Goal: Task Accomplishment & Management: Manage account settings

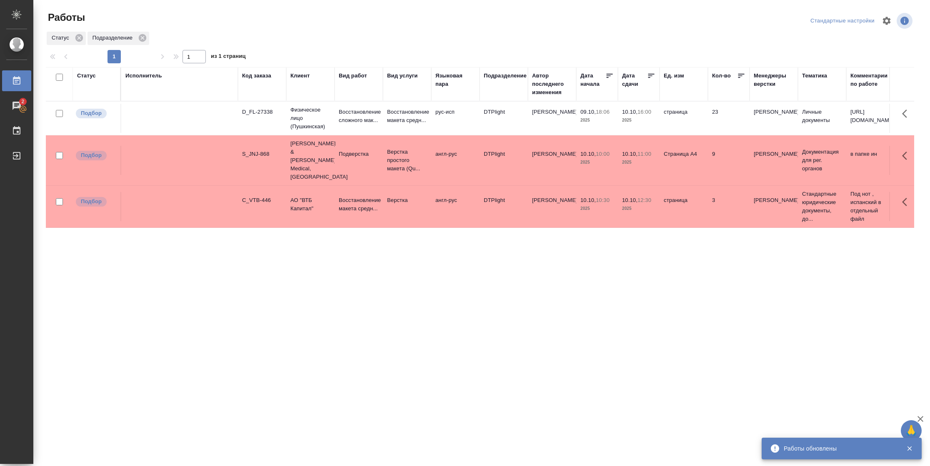
click at [661, 162] on td "Страница А4" at bounding box center [683, 160] width 48 height 29
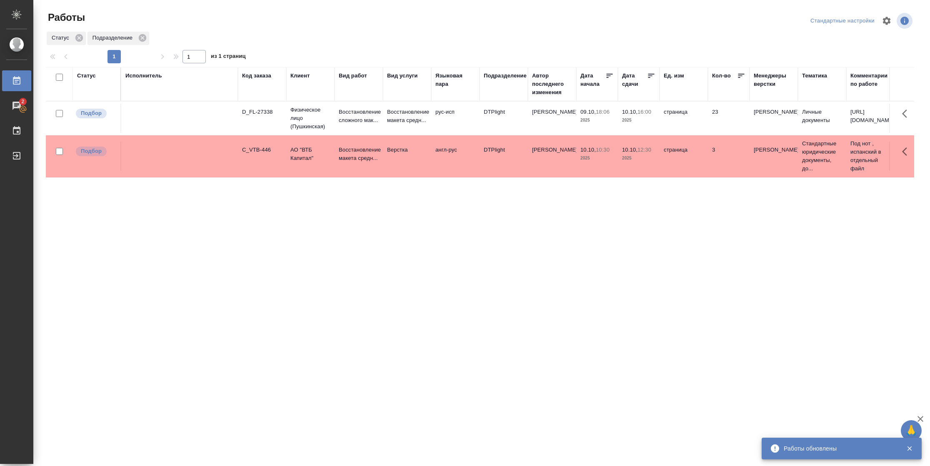
click at [669, 168] on td "страница" at bounding box center [683, 156] width 48 height 29
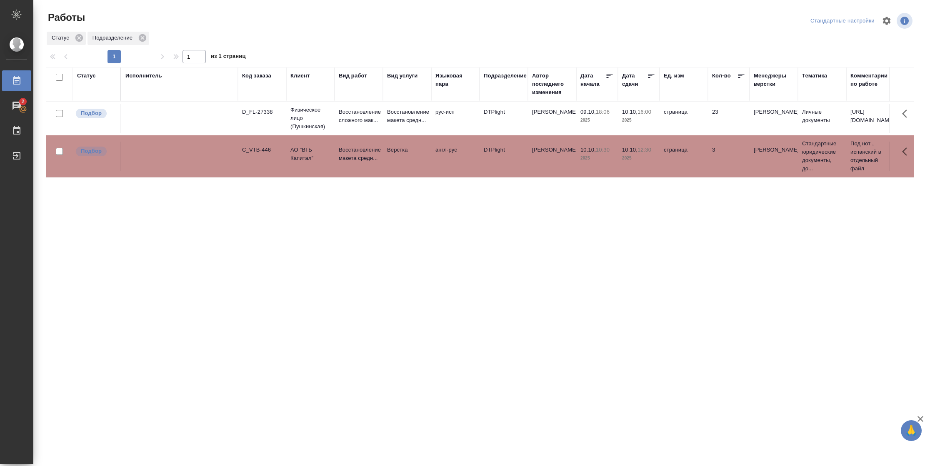
click at [581, 167] on td "10.10, 10:30 2025" at bounding box center [597, 156] width 42 height 29
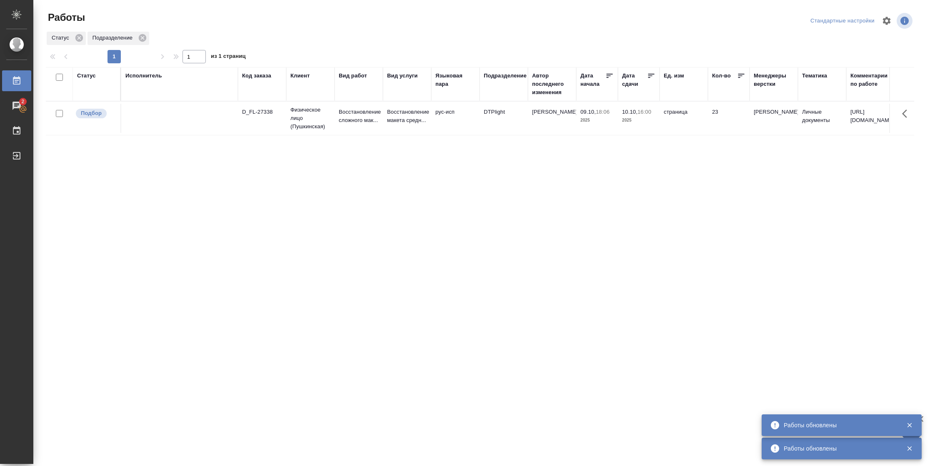
click at [80, 79] on div "Статус" at bounding box center [86, 76] width 19 height 8
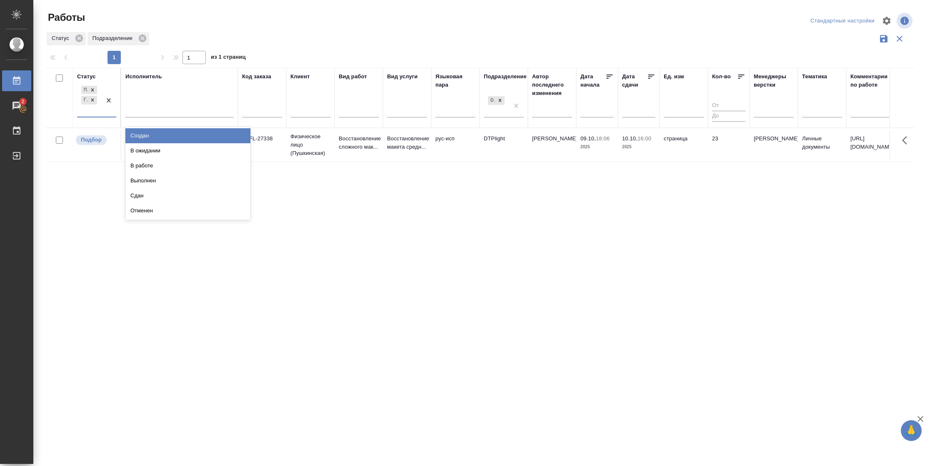
click at [106, 116] on div at bounding box center [108, 100] width 15 height 32
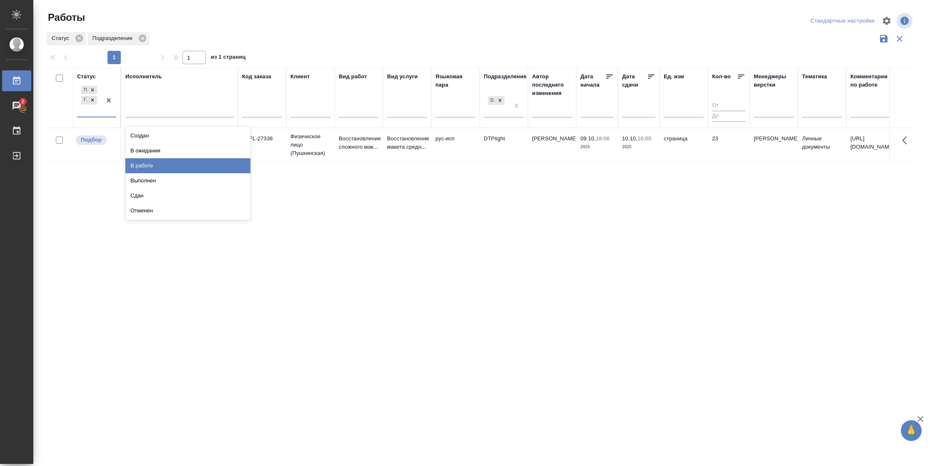
click at [147, 167] on div "В работе" at bounding box center [187, 165] width 125 height 15
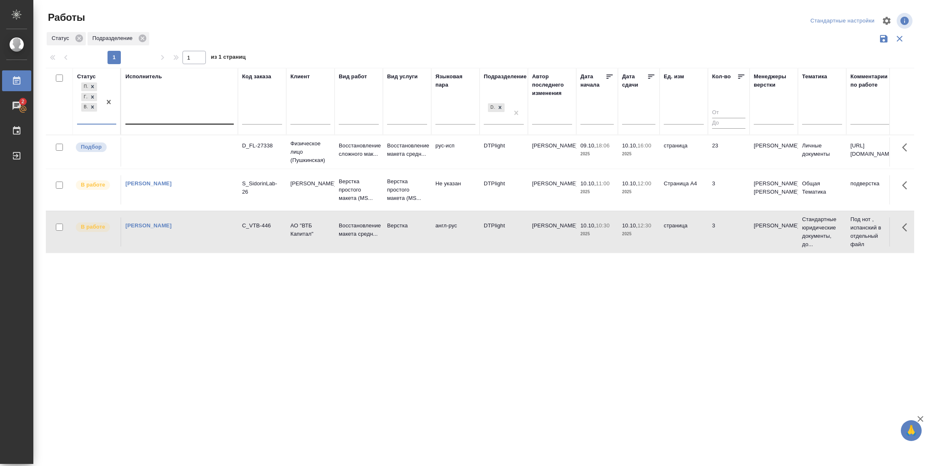
click at [174, 115] on div at bounding box center [179, 116] width 108 height 12
click at [168, 143] on div "Свои работы" at bounding box center [187, 142] width 125 height 15
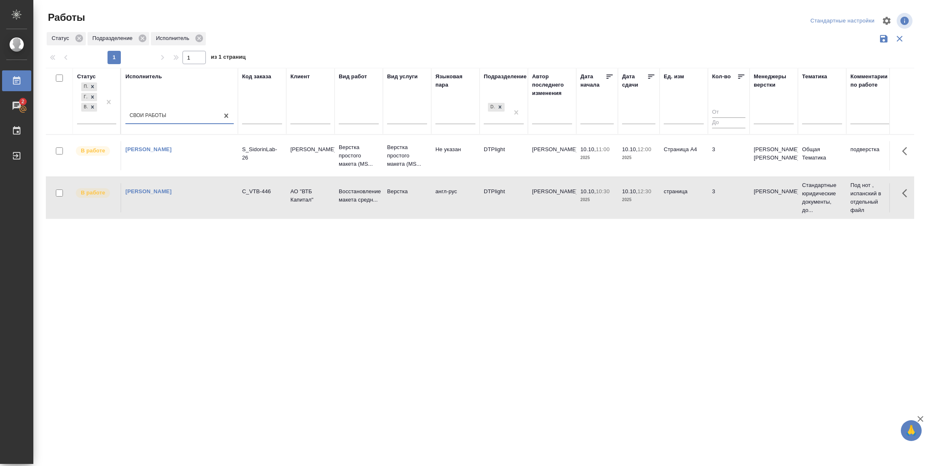
click at [649, 77] on icon at bounding box center [651, 76] width 8 height 8
click at [716, 167] on td "3" at bounding box center [729, 155] width 42 height 29
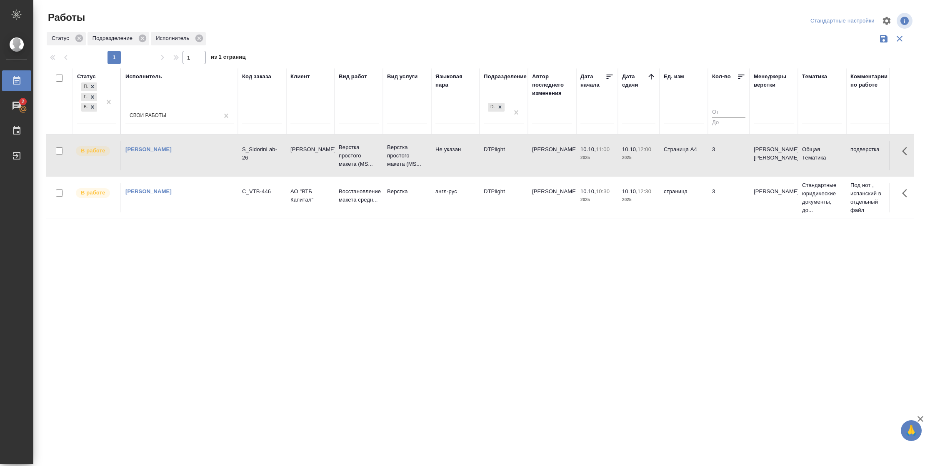
click at [716, 167] on td "3" at bounding box center [729, 155] width 42 height 29
click at [706, 185] on td "страница" at bounding box center [683, 197] width 48 height 29
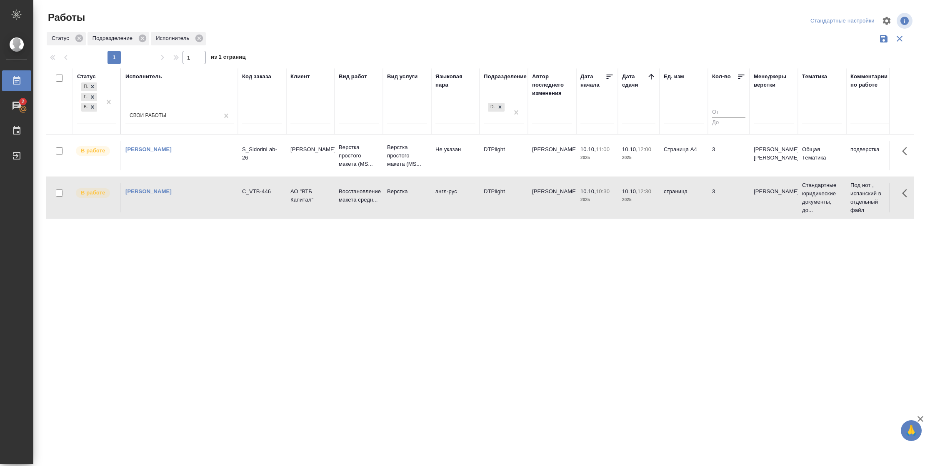
click at [706, 185] on td "страница" at bounding box center [683, 197] width 48 height 29
click at [705, 155] on td "Страница А4" at bounding box center [683, 155] width 48 height 29
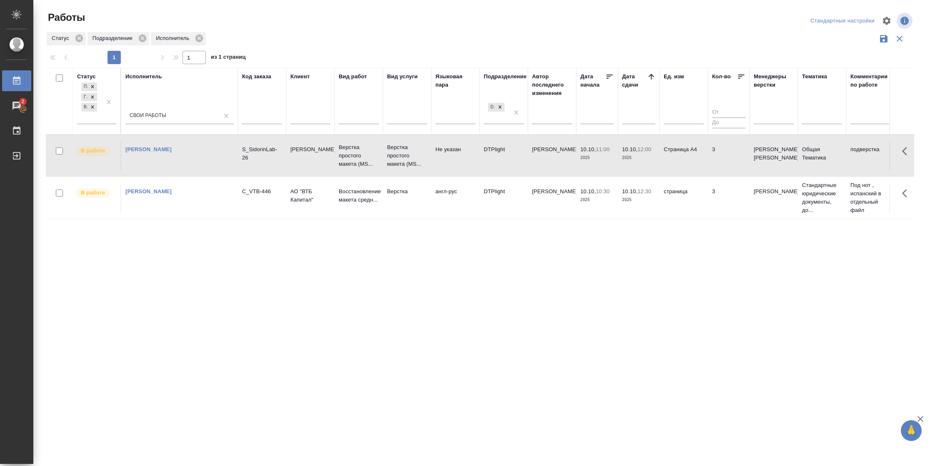
click at [705, 155] on td "Страница А4" at bounding box center [683, 155] width 48 height 29
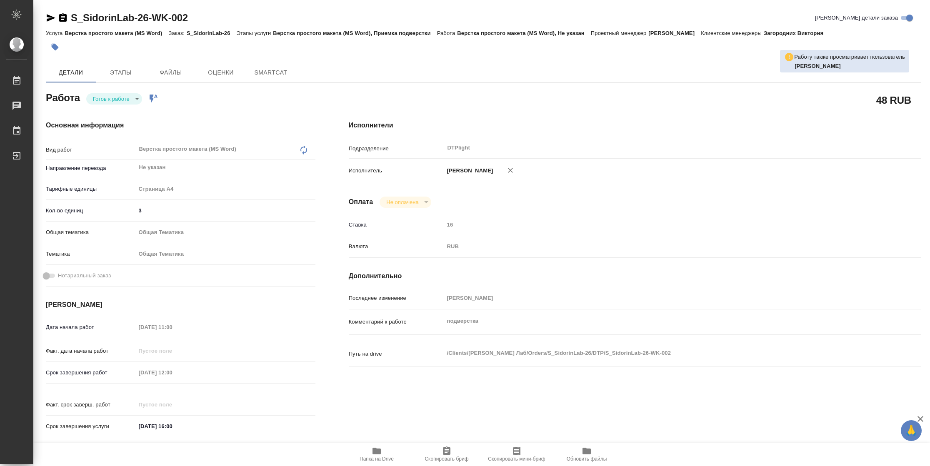
type textarea "x"
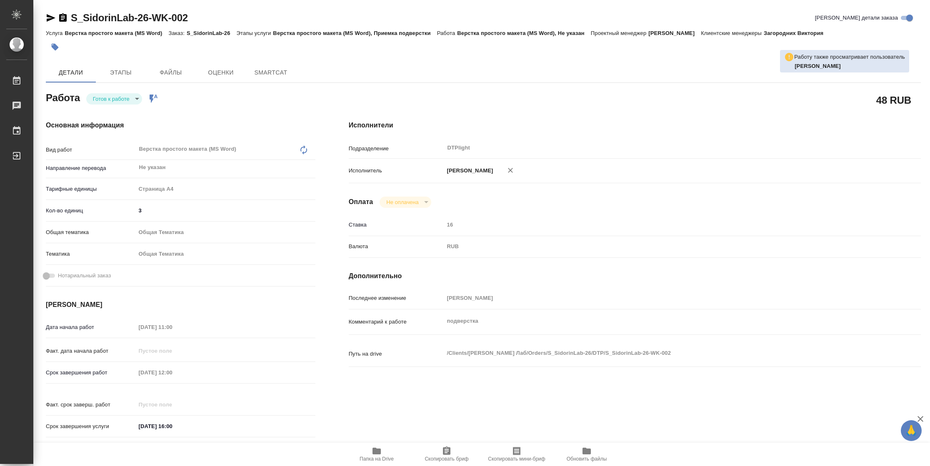
type textarea "x"
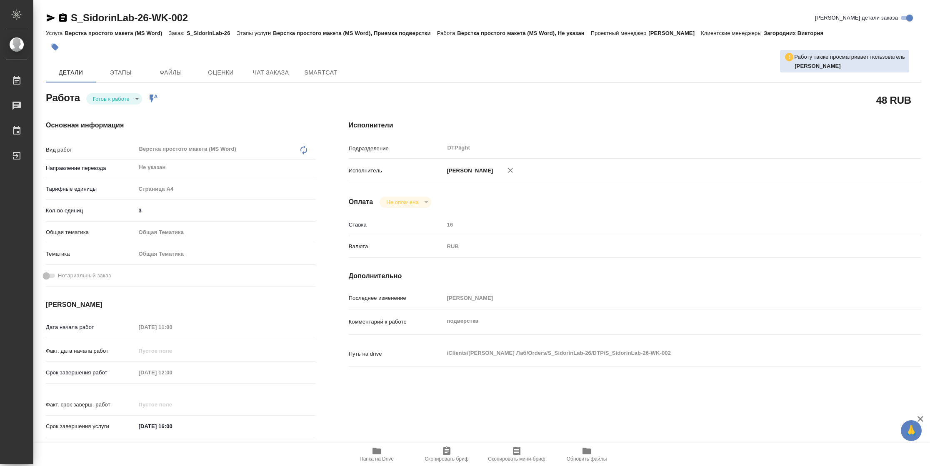
click at [133, 100] on body "🙏 .cls-1 fill:#fff; AWATERA Vasilyeva Natalia Работы Чаты График Выйти S_Sidori…" at bounding box center [465, 233] width 930 height 466
type textarea "x"
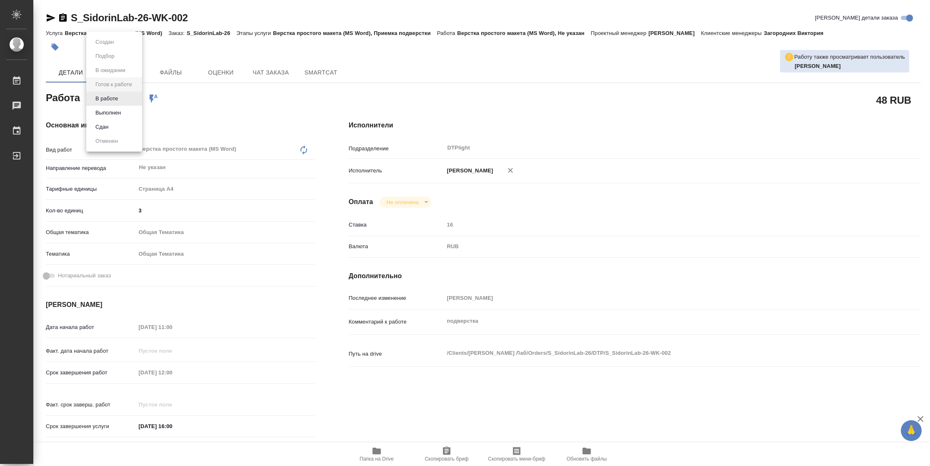
type textarea "x"
click at [119, 97] on button "В работе" at bounding box center [106, 98] width 27 height 9
type textarea "x"
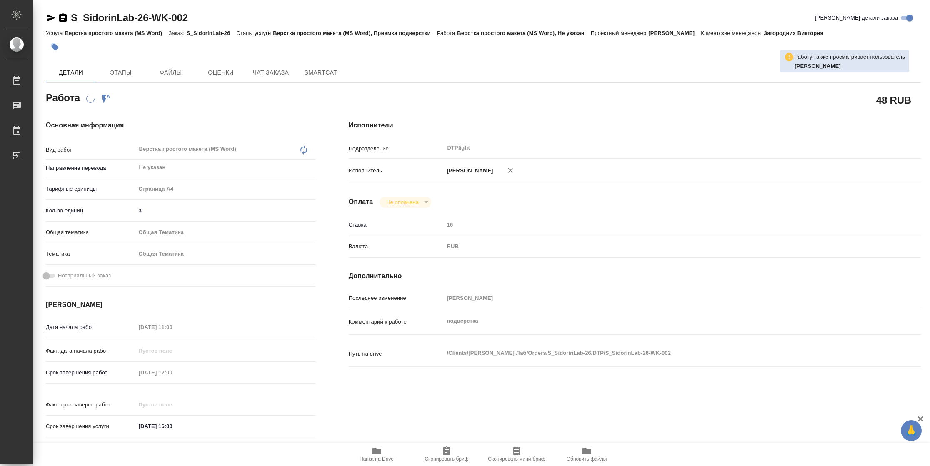
type textarea "x"
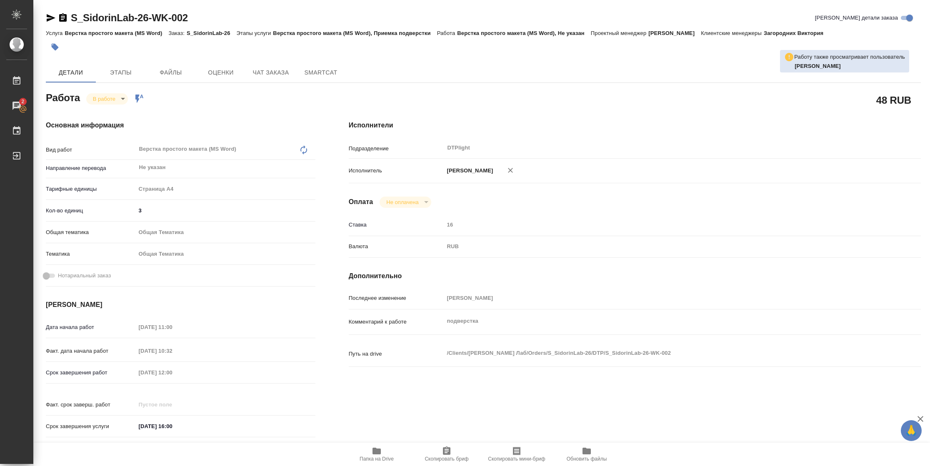
type textarea "x"
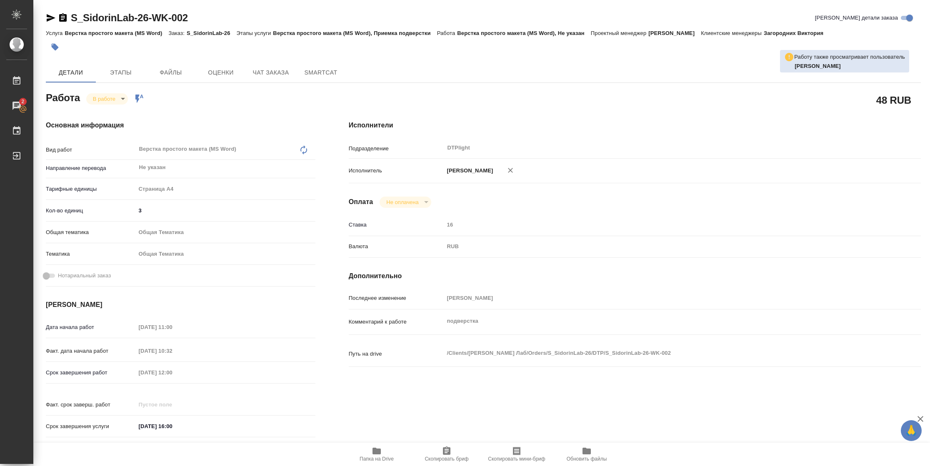
type textarea "x"
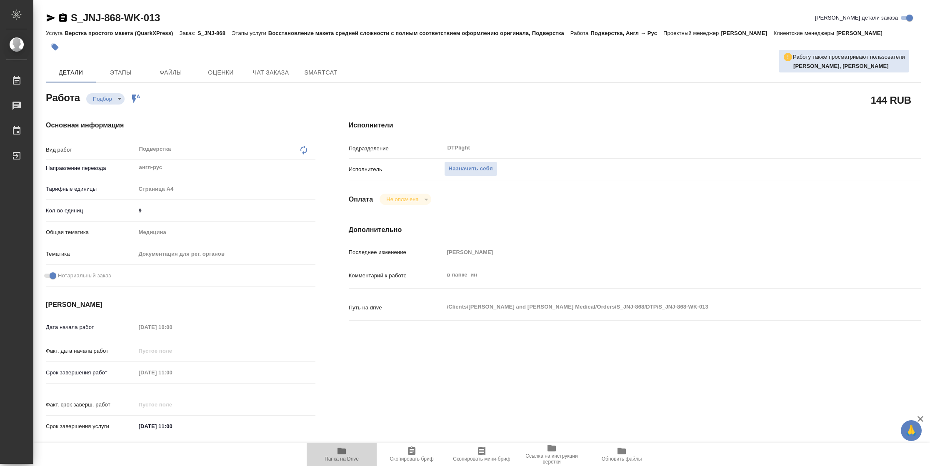
click at [348, 459] on span "Папка на Drive" at bounding box center [341, 459] width 34 height 6
click at [482, 168] on span "Назначить себя" at bounding box center [471, 169] width 44 height 10
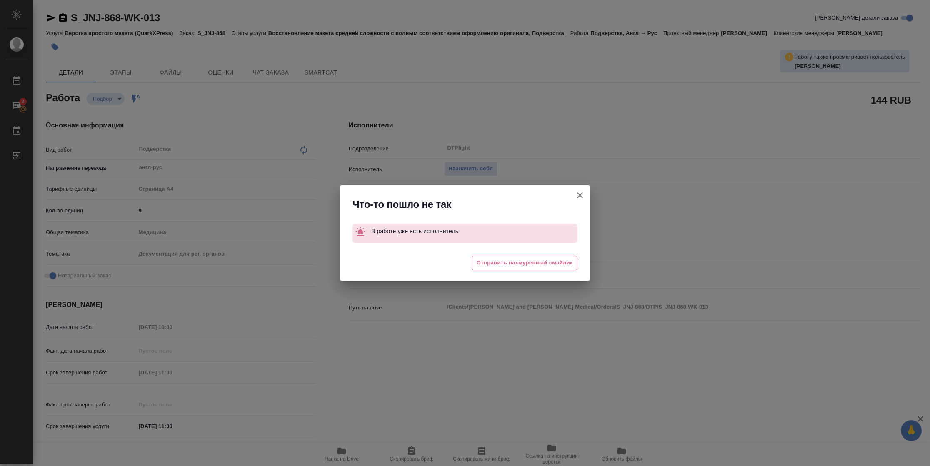
click at [579, 197] on icon "button" at bounding box center [580, 195] width 6 height 6
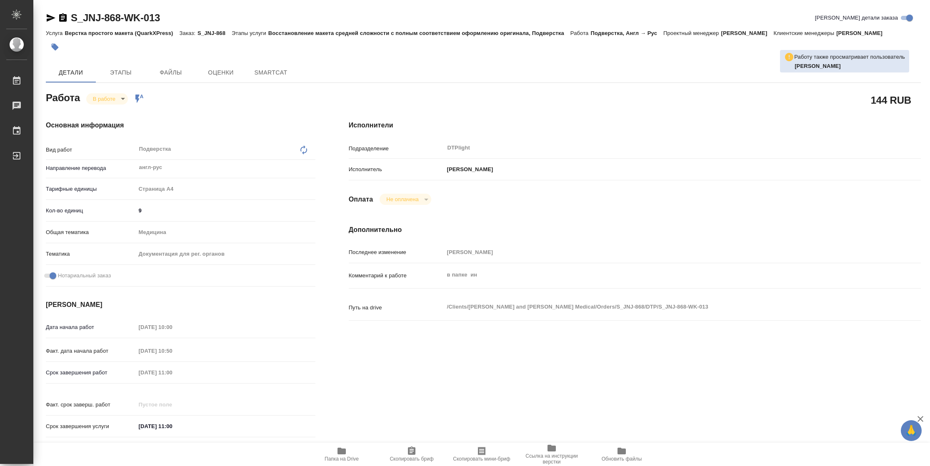
type textarea "x"
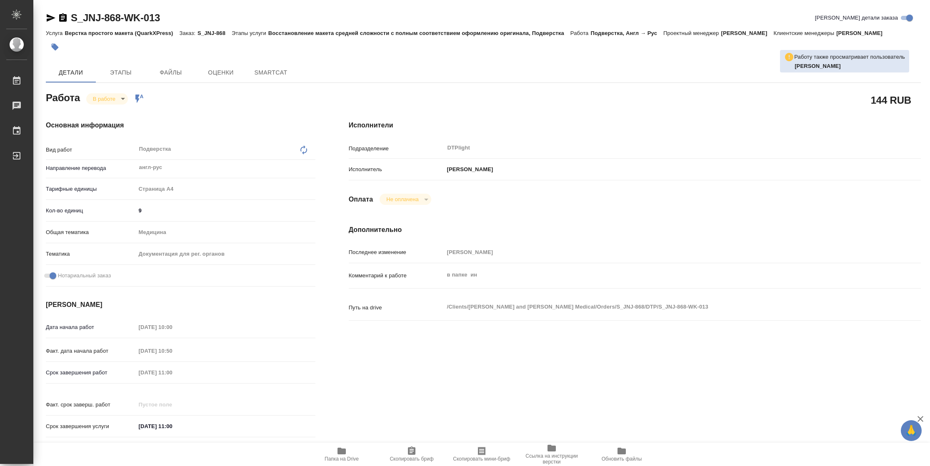
type textarea "x"
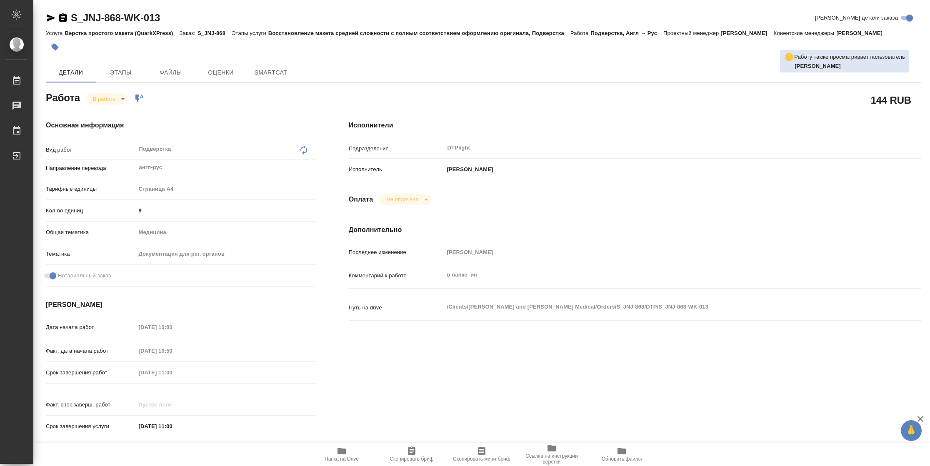
type textarea "x"
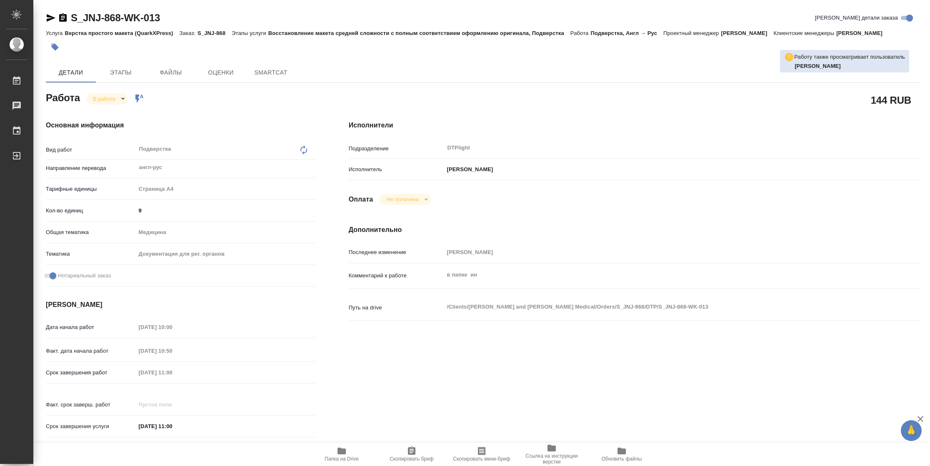
type textarea "x"
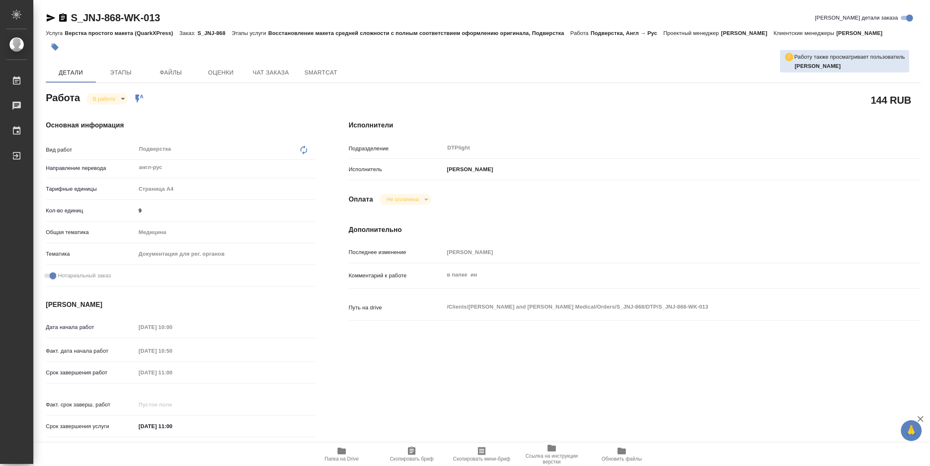
type textarea "x"
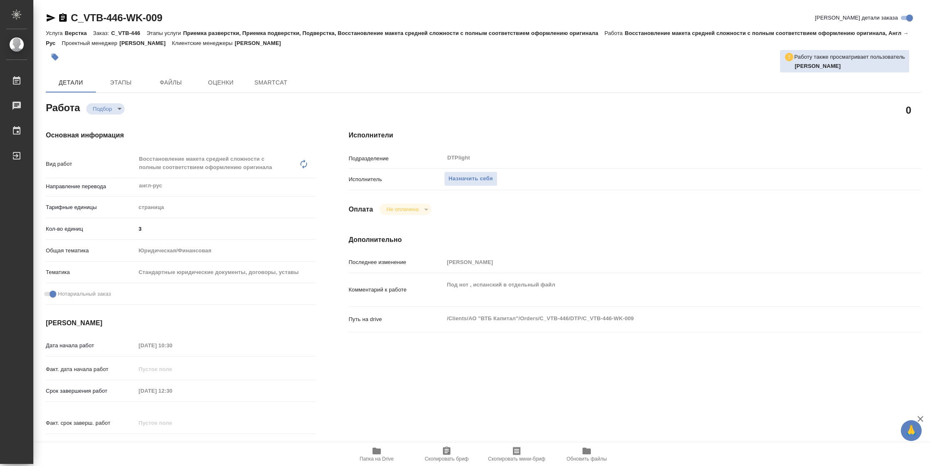
type textarea "x"
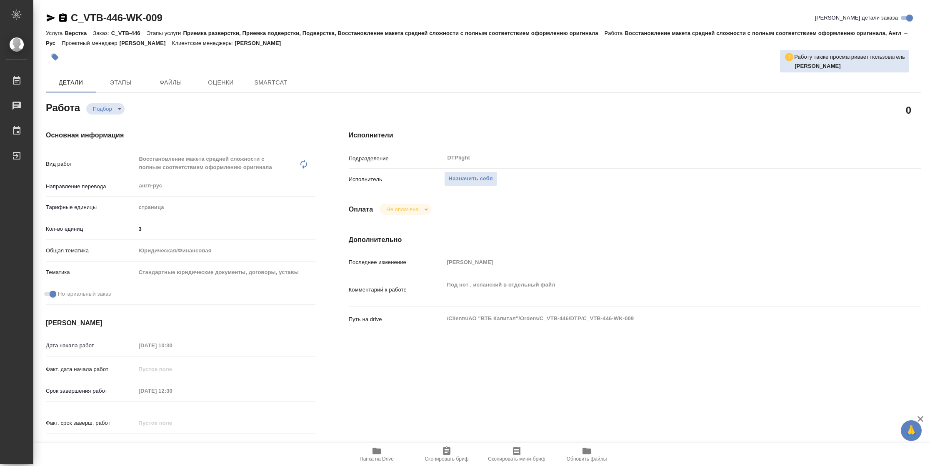
type textarea "x"
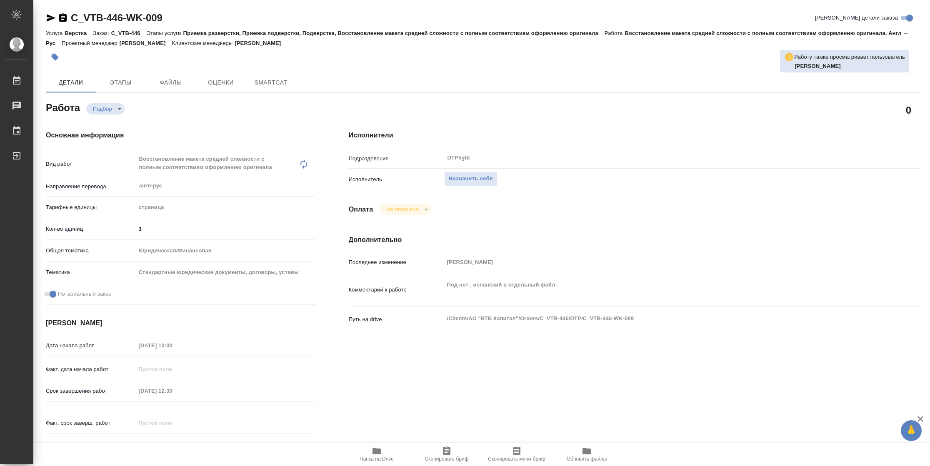
type textarea "x"
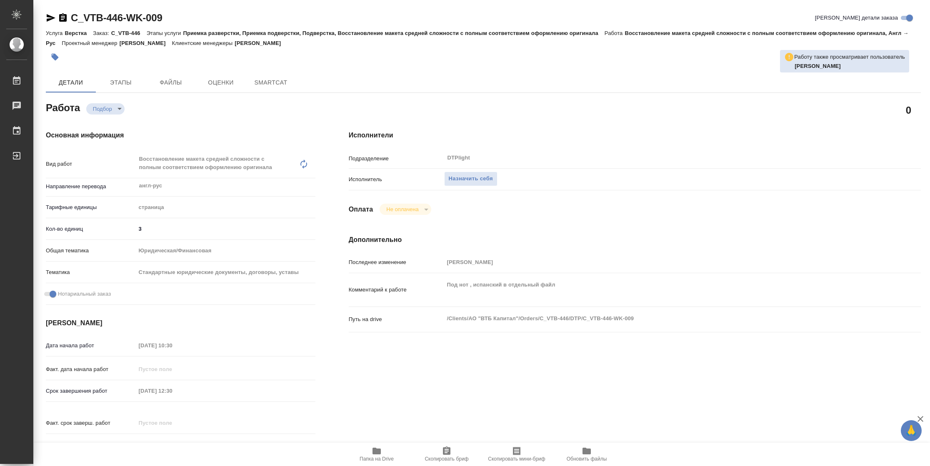
type textarea "x"
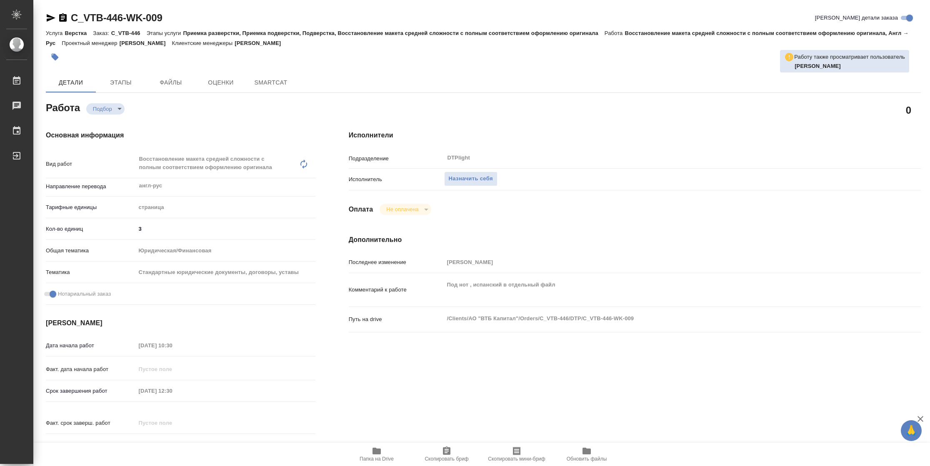
type textarea "x"
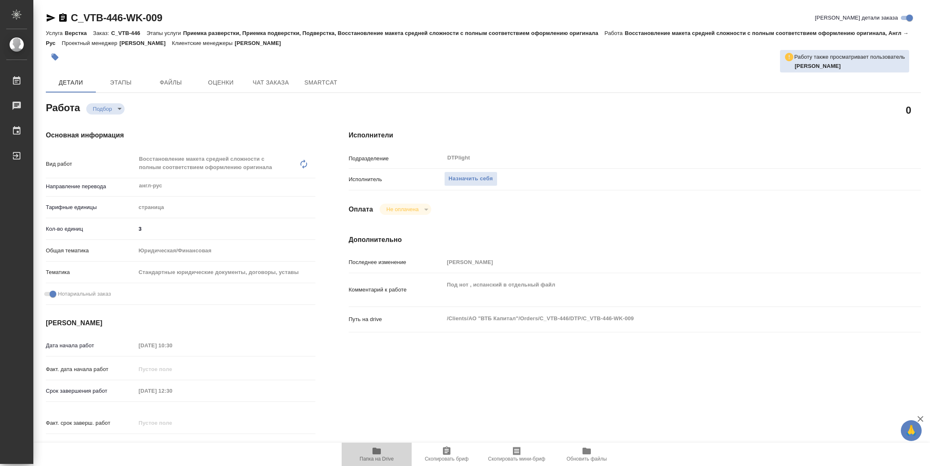
click at [382, 454] on span "Папка на Drive" at bounding box center [377, 454] width 60 height 16
type textarea "x"
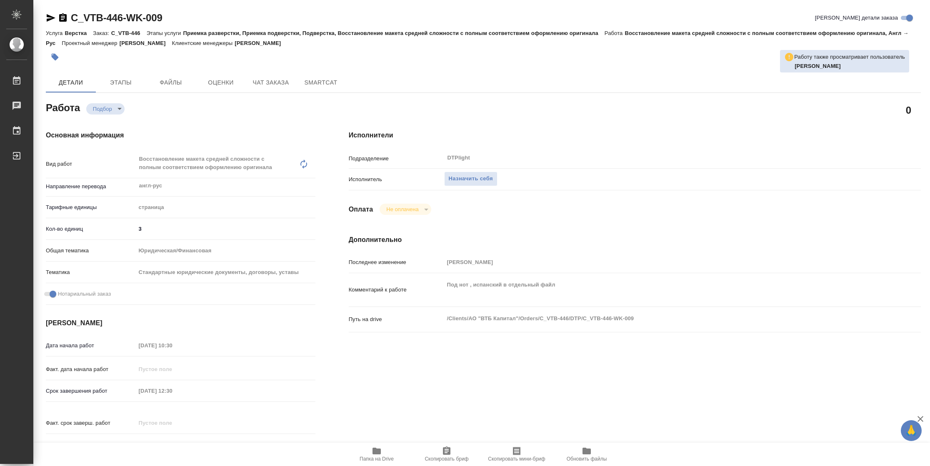
type textarea "x"
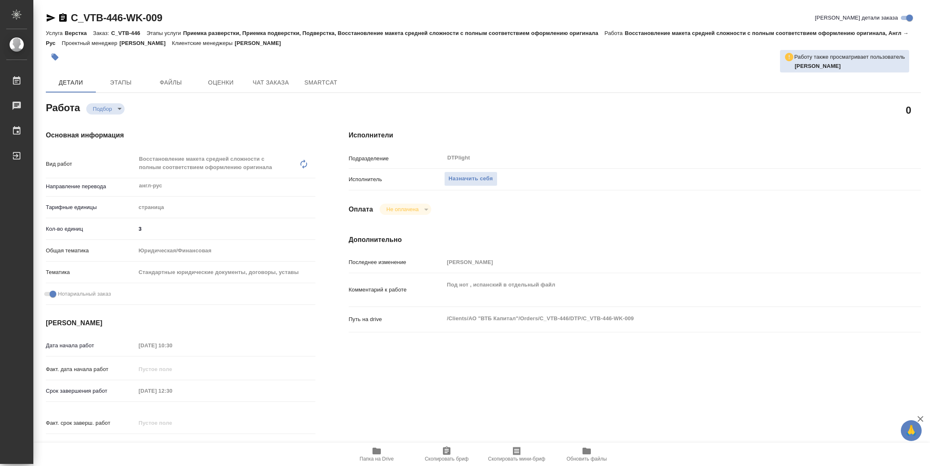
type textarea "x"
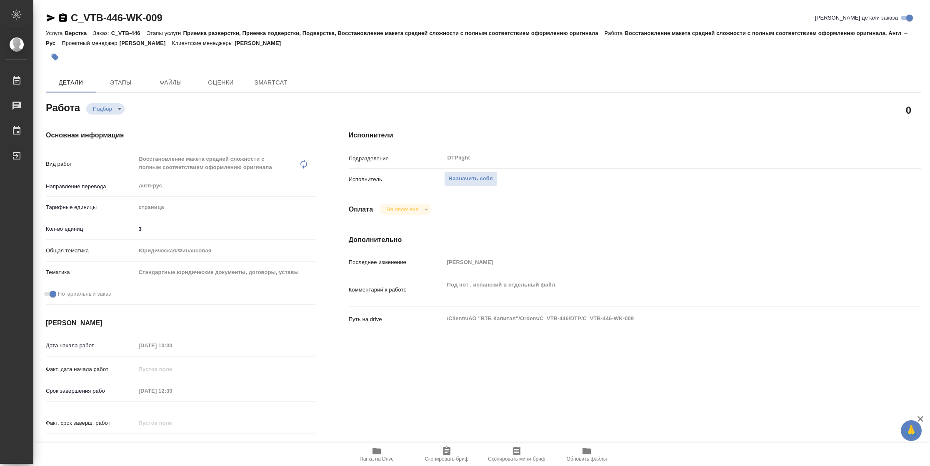
type textarea "x"
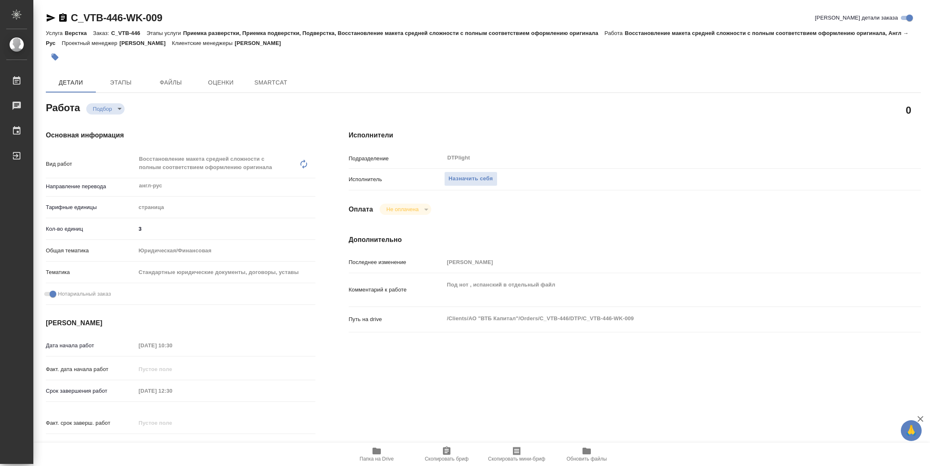
type textarea "x"
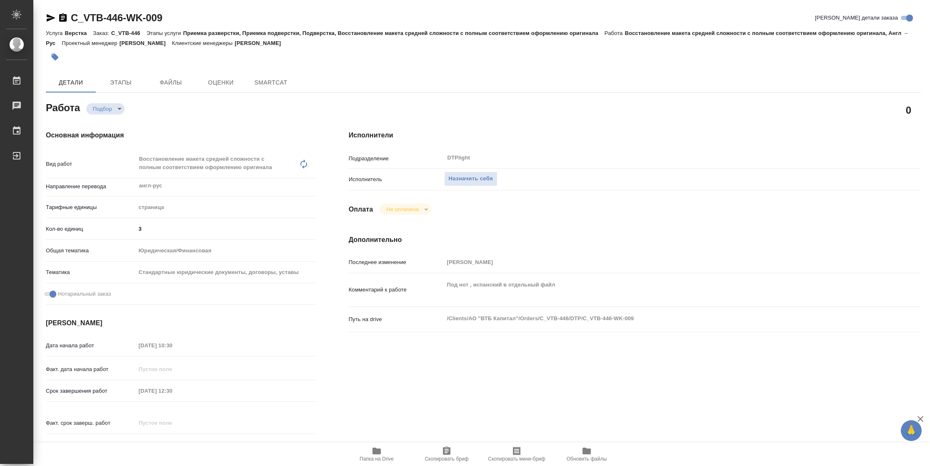
type textarea "x"
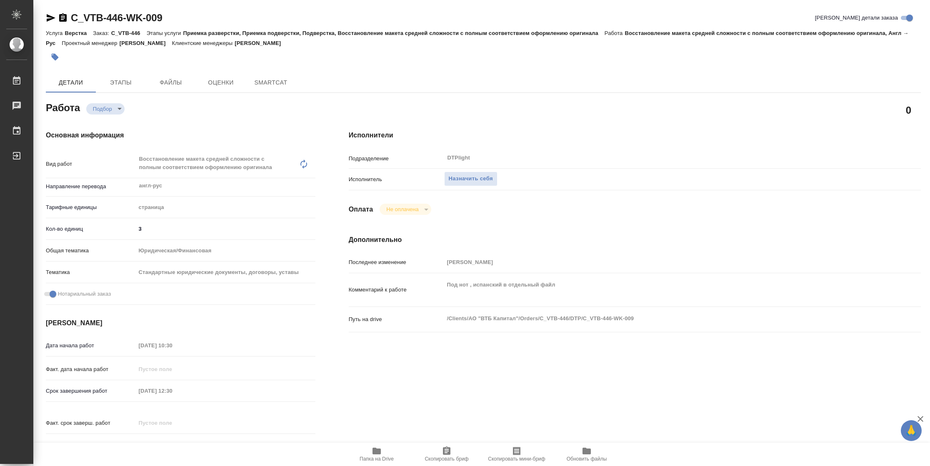
type textarea "x"
click at [388, 455] on span "Папка на Drive" at bounding box center [377, 454] width 60 height 16
type textarea "x"
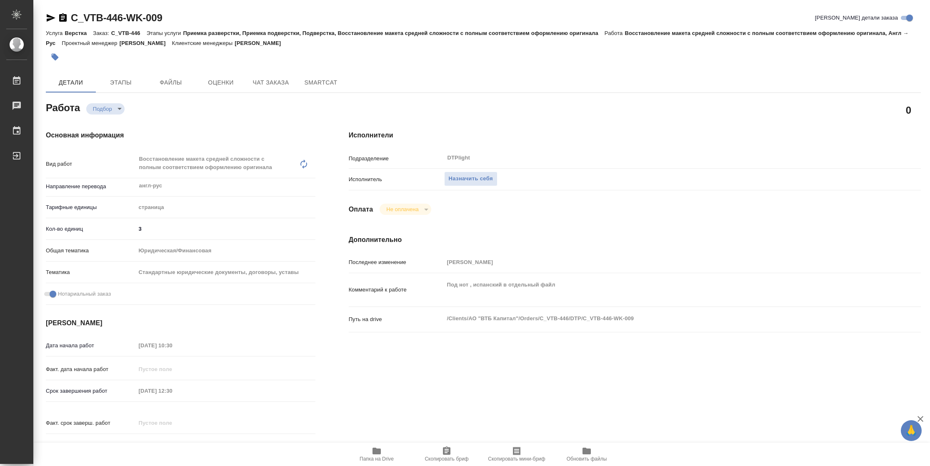
type textarea "x"
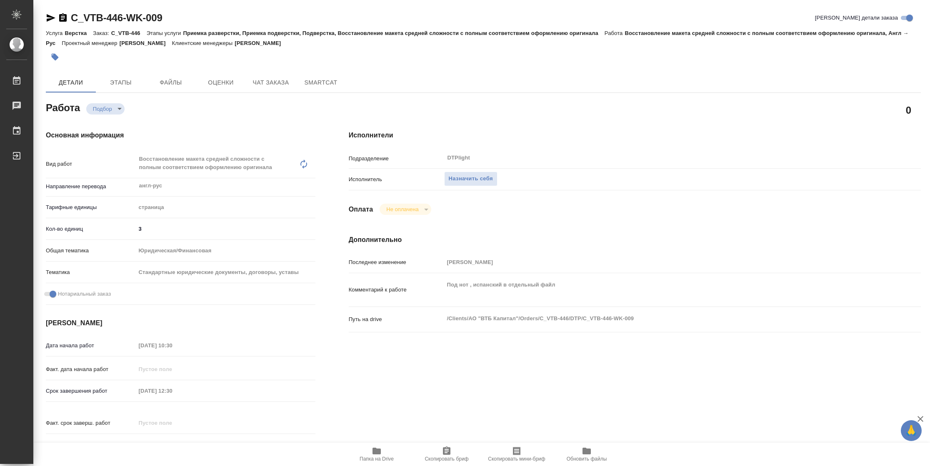
type textarea "x"
click at [469, 179] on span "Назначить себя" at bounding box center [471, 179] width 44 height 10
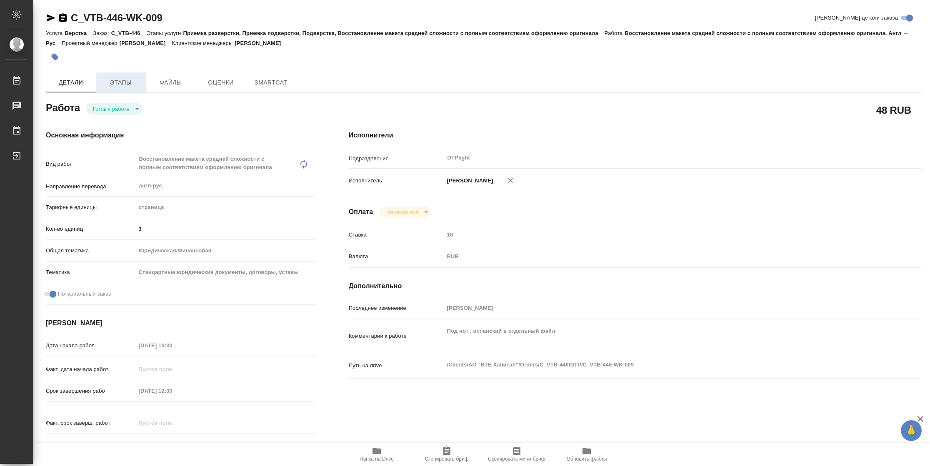
type textarea "x"
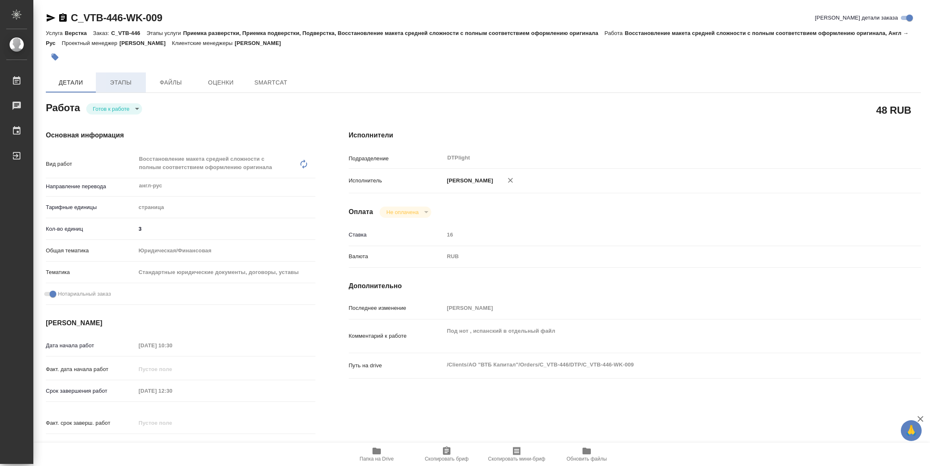
type textarea "x"
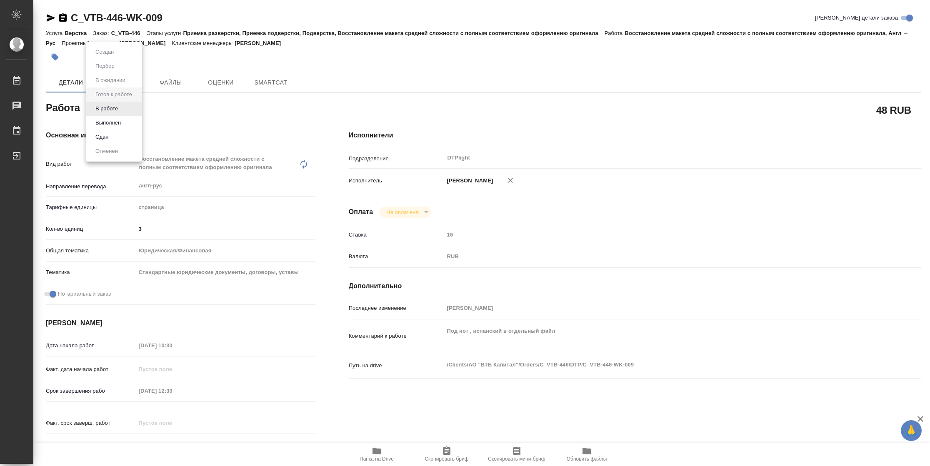
click at [112, 105] on body "🙏 .cls-1 fill:#fff; AWATERA Vasilyeva Natalia Работы Чаты График Выйти C_VTB-44…" at bounding box center [465, 233] width 930 height 466
type textarea "x"
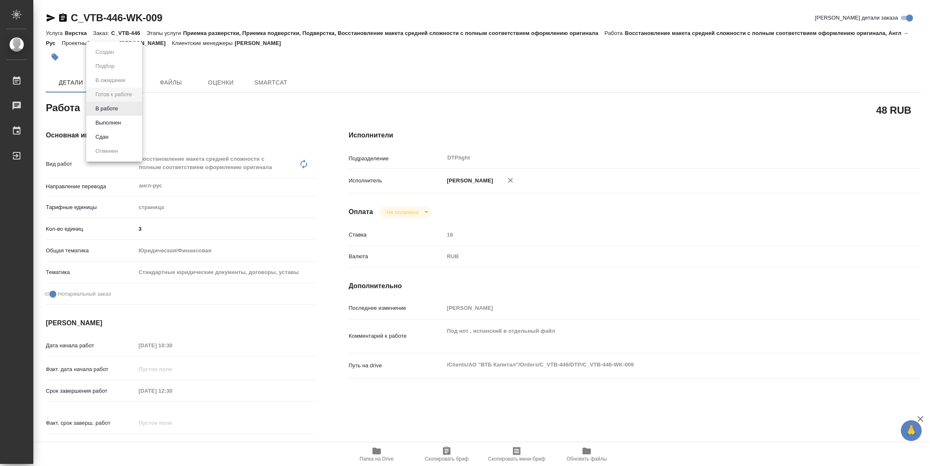
type textarea "x"
click at [112, 105] on button "В работе" at bounding box center [106, 108] width 27 height 9
type textarea "x"
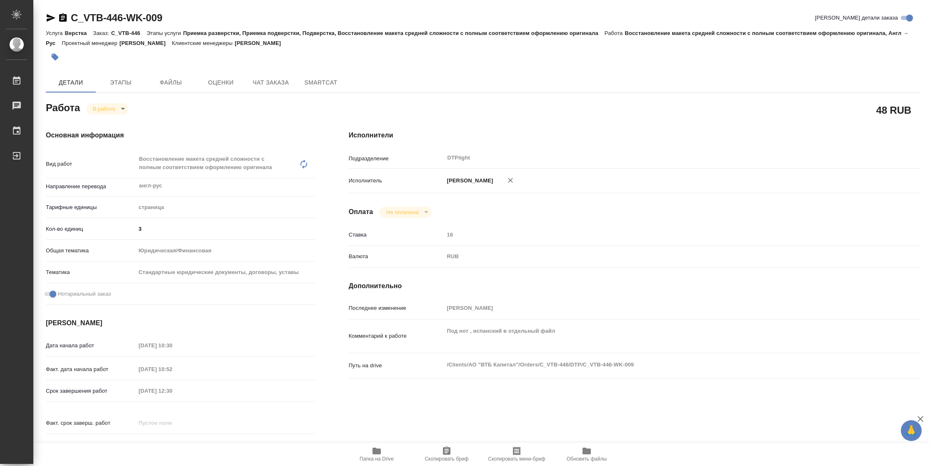
type textarea "x"
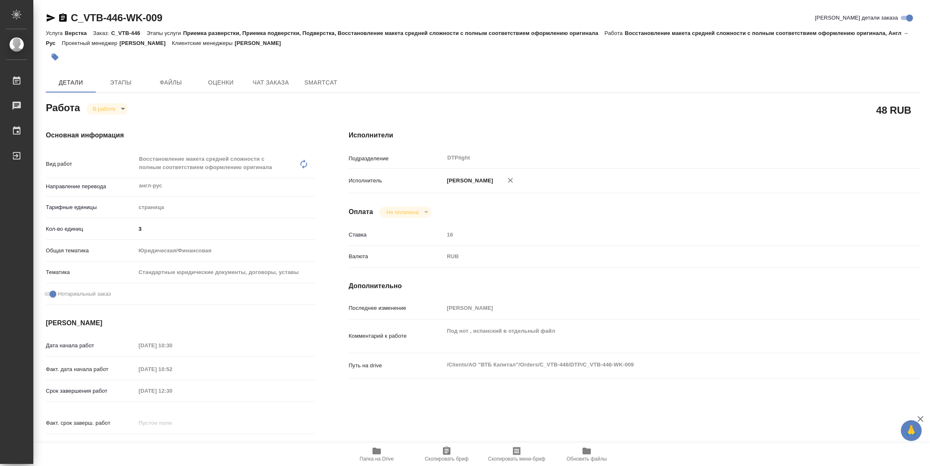
type textarea "x"
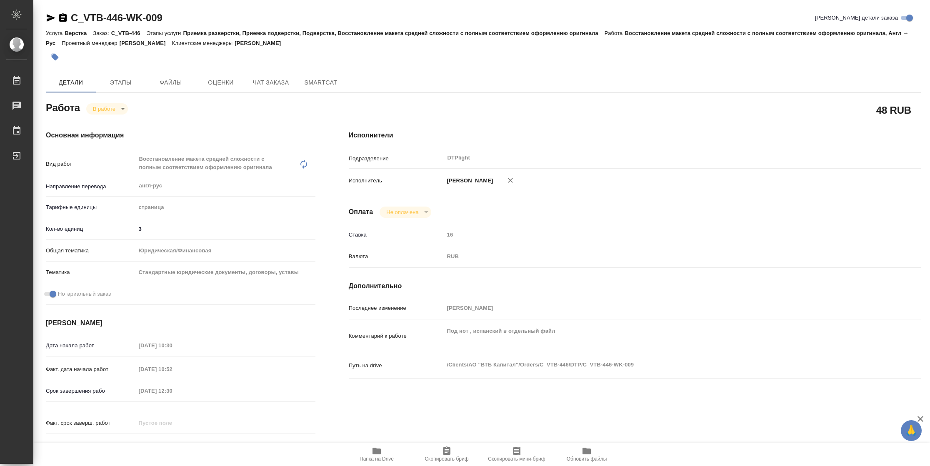
type textarea "x"
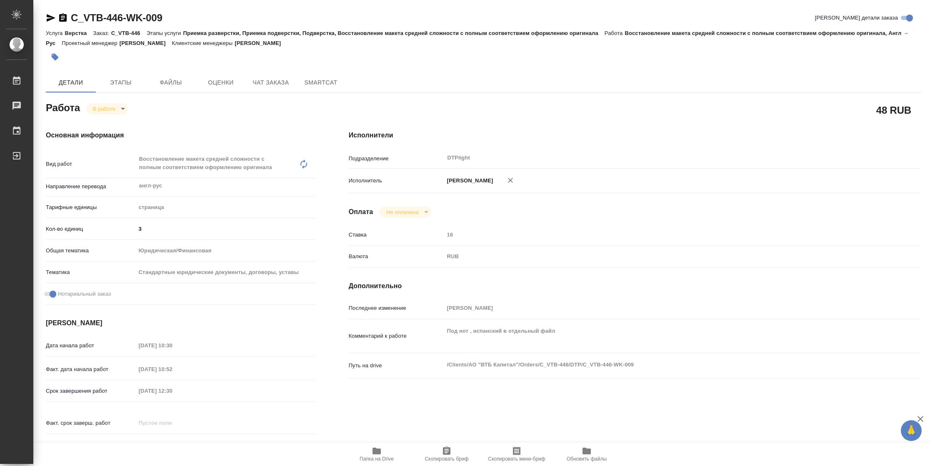
type textarea "x"
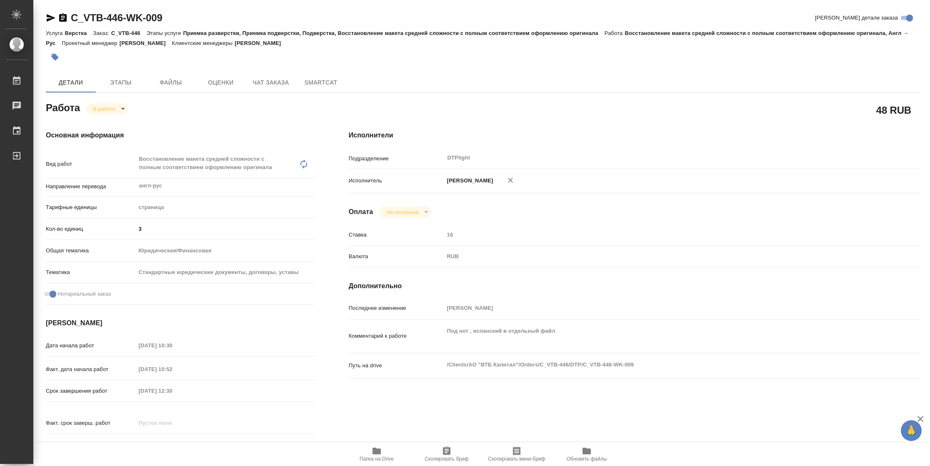
type textarea "x"
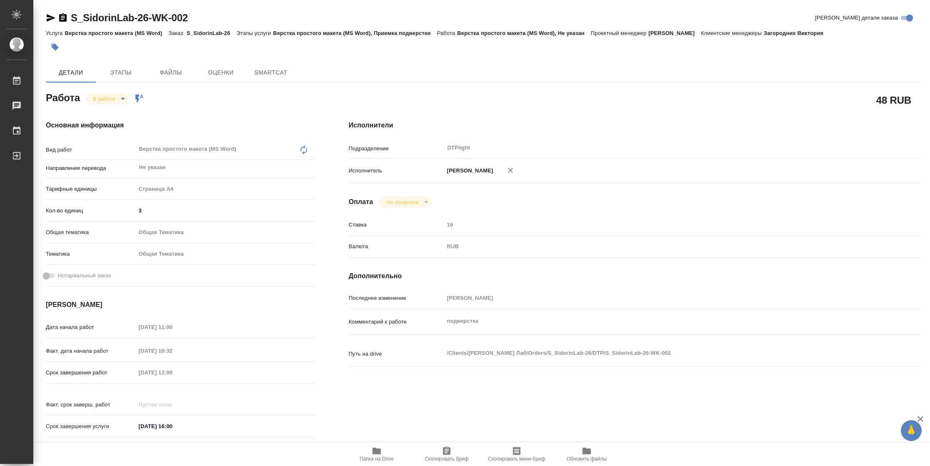
type textarea "x"
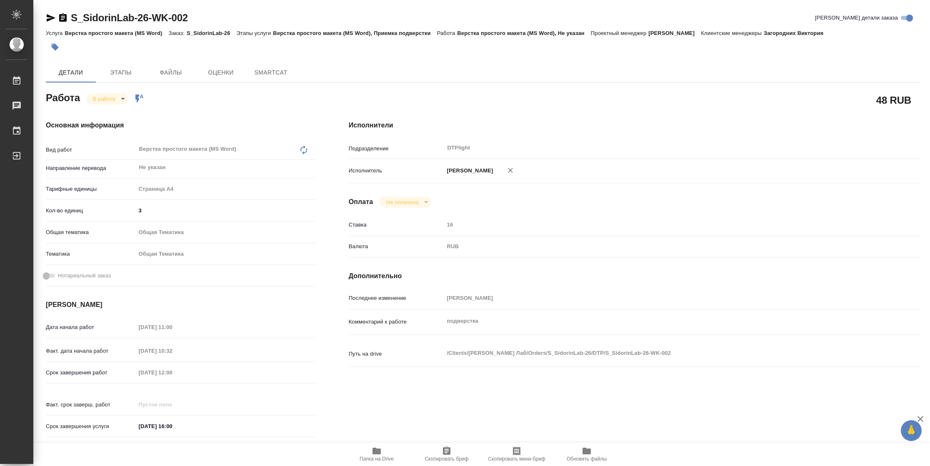
type textarea "x"
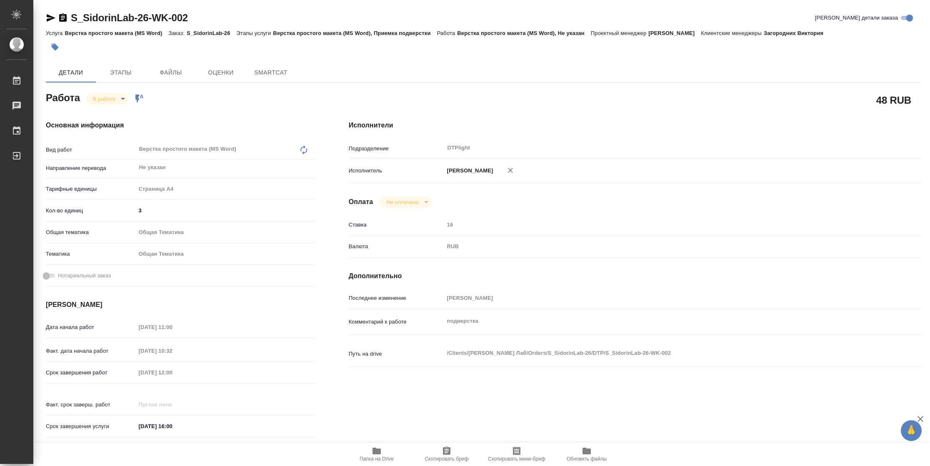
type textarea "x"
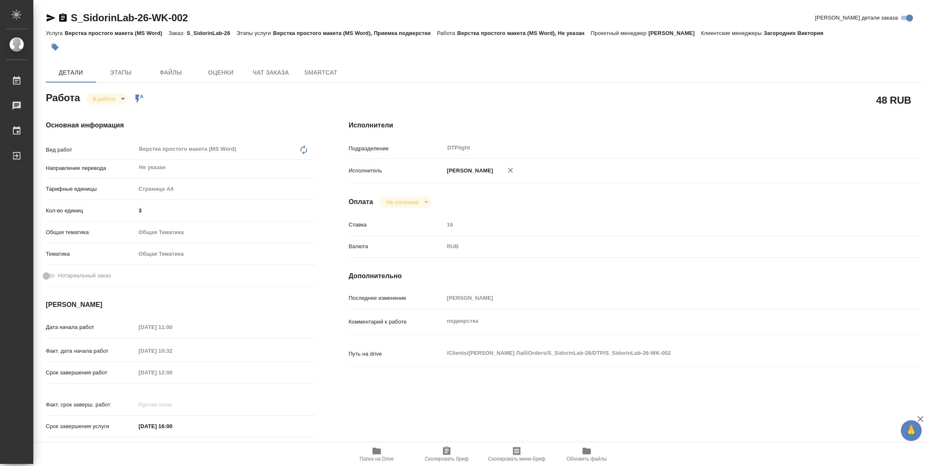
click at [384, 460] on span "Папка на Drive" at bounding box center [376, 459] width 34 height 6
type textarea "x"
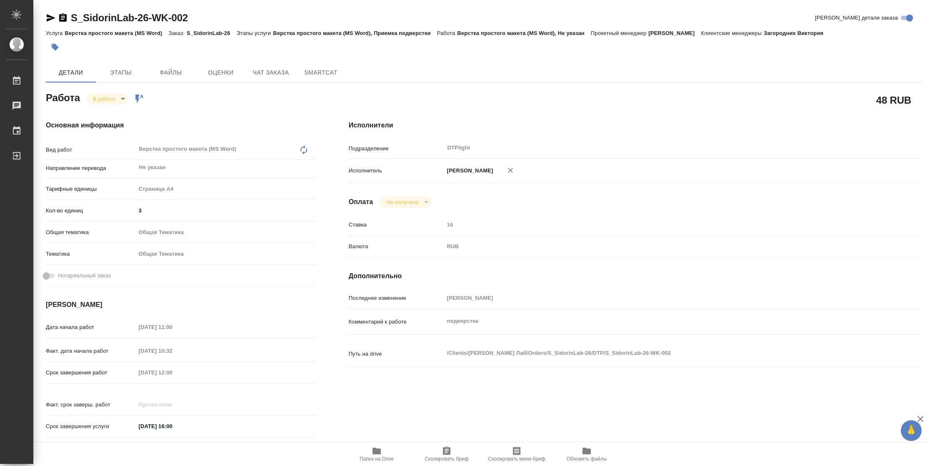
type textarea "x"
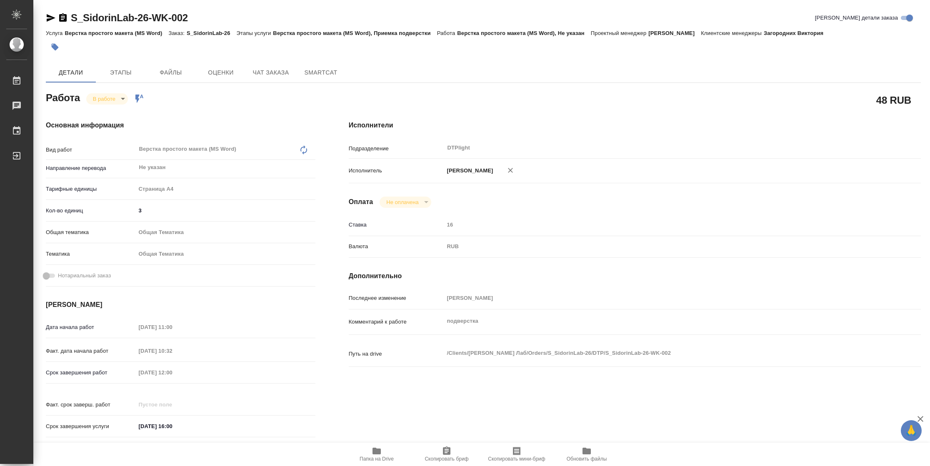
type textarea "x"
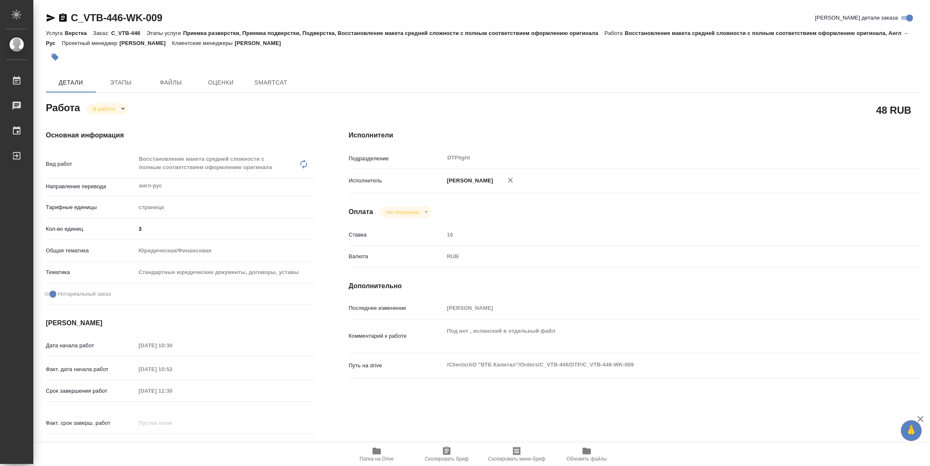
type textarea "x"
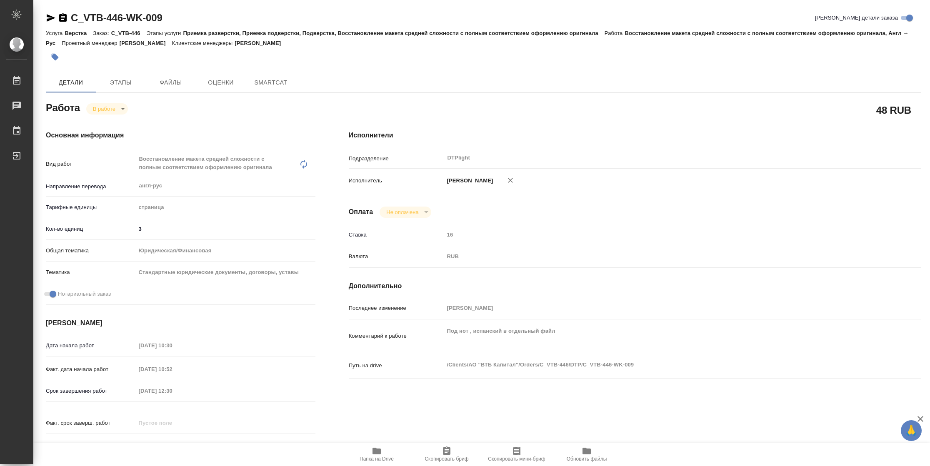
type textarea "x"
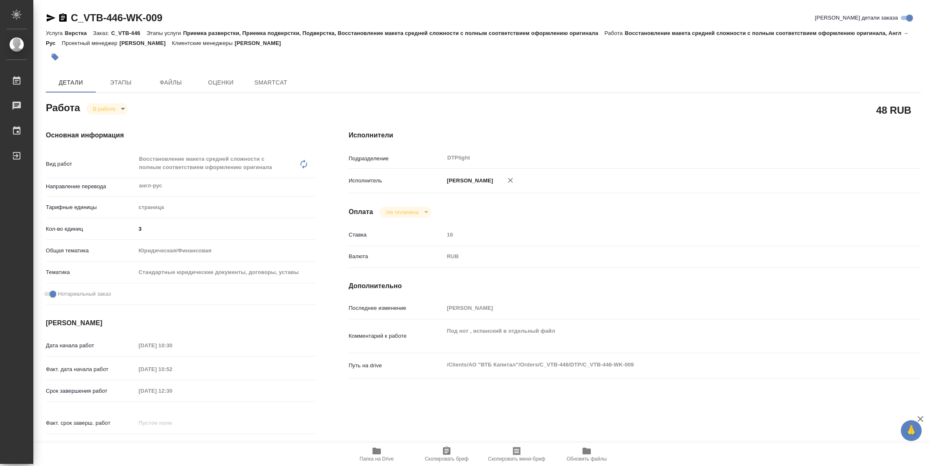
type textarea "x"
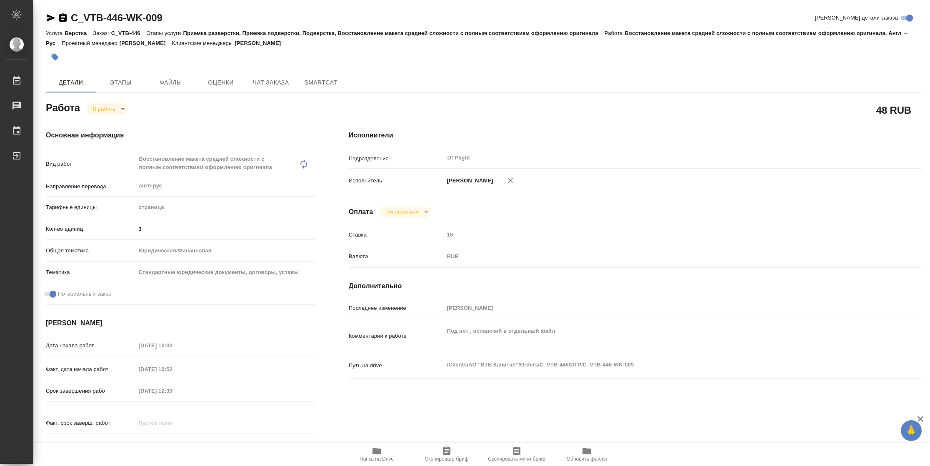
type textarea "x"
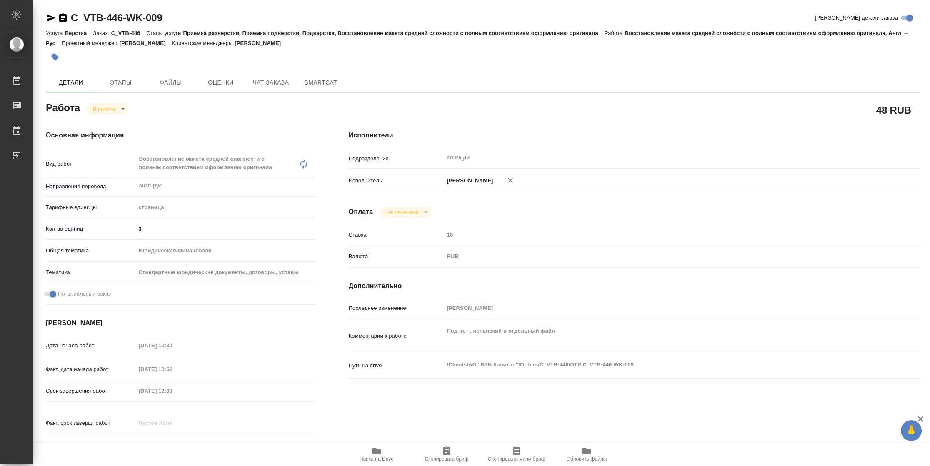
click at [374, 453] on icon "button" at bounding box center [376, 451] width 8 height 7
type textarea "x"
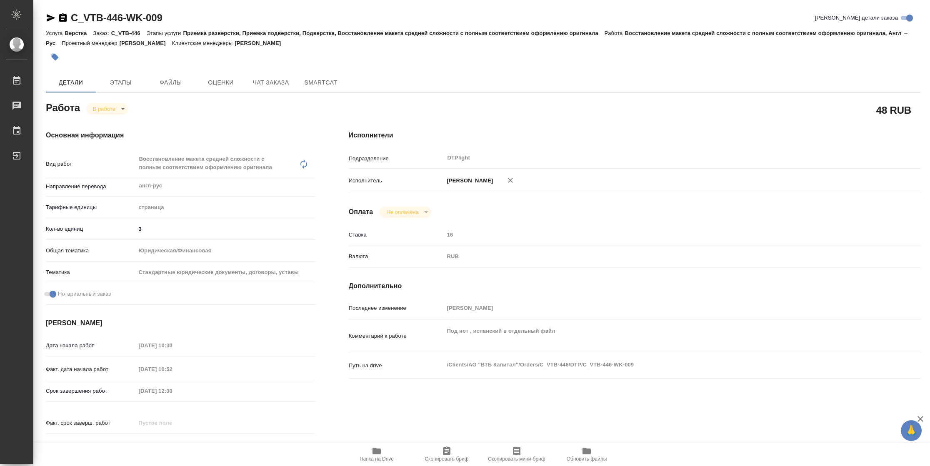
type textarea "x"
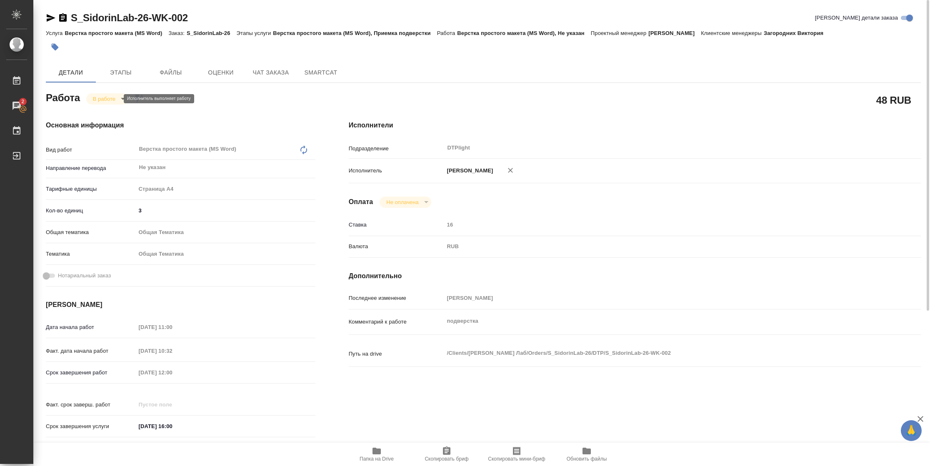
click at [106, 96] on body "🙏 .cls-1 fill:#fff; AWATERA [PERSON_NAME] 2 Чаты График Выйти S_SidorinLab-26-W…" at bounding box center [465, 233] width 930 height 466
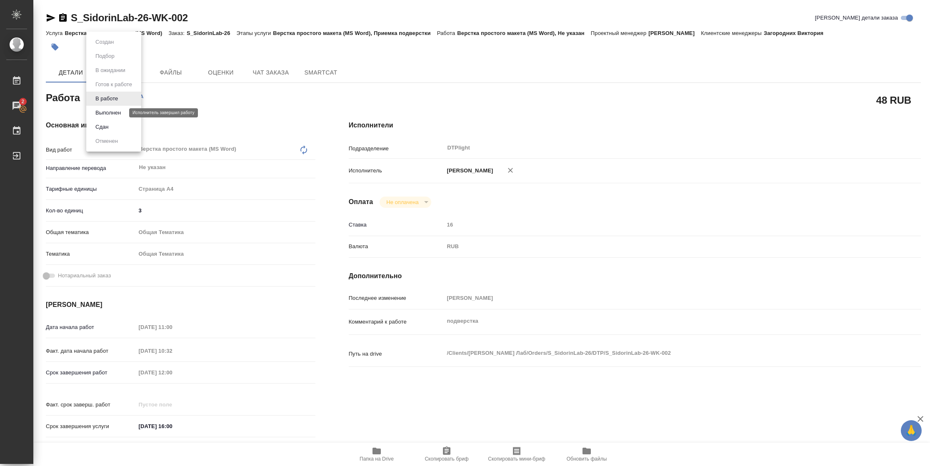
click at [106, 109] on button "Выполнен" at bounding box center [108, 112] width 30 height 9
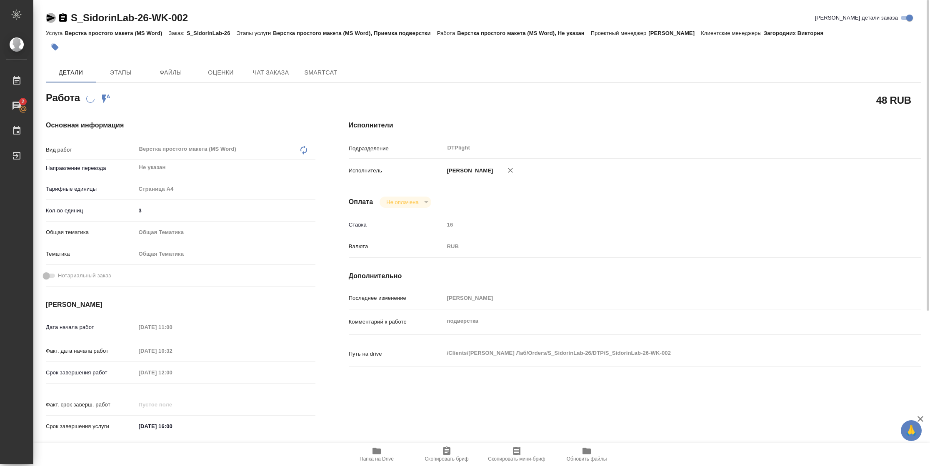
click at [51, 18] on icon "button" at bounding box center [51, 17] width 9 height 7
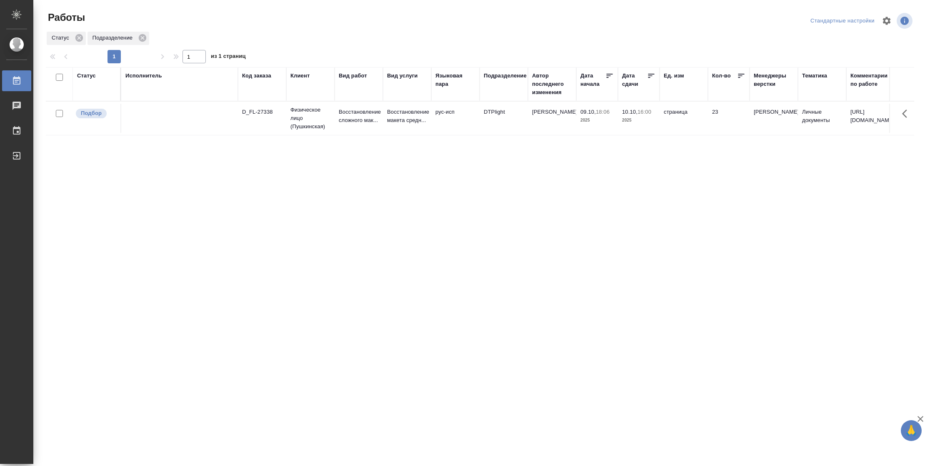
click at [85, 75] on div "Статус" at bounding box center [86, 76] width 19 height 8
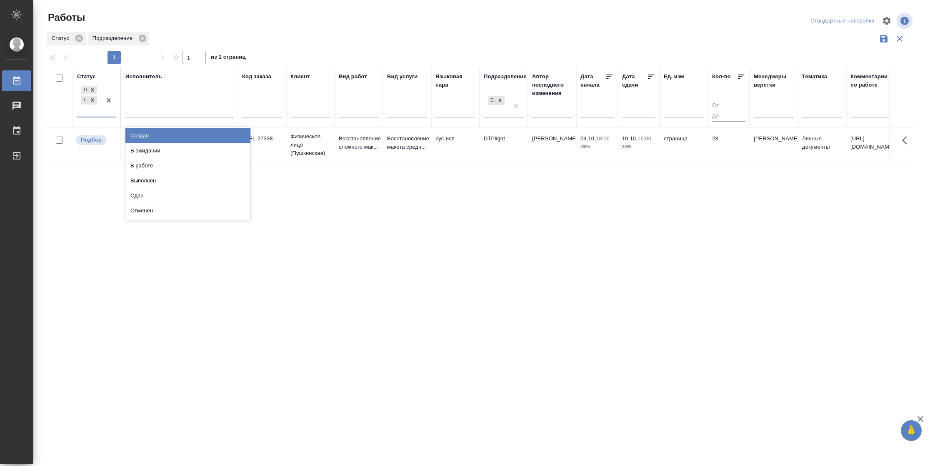
drag, startPoint x: 91, startPoint y: 105, endPoint x: 94, endPoint y: 113, distance: 8.8
click at [92, 106] on div "Подбор Готов к работе" at bounding box center [89, 100] width 24 height 32
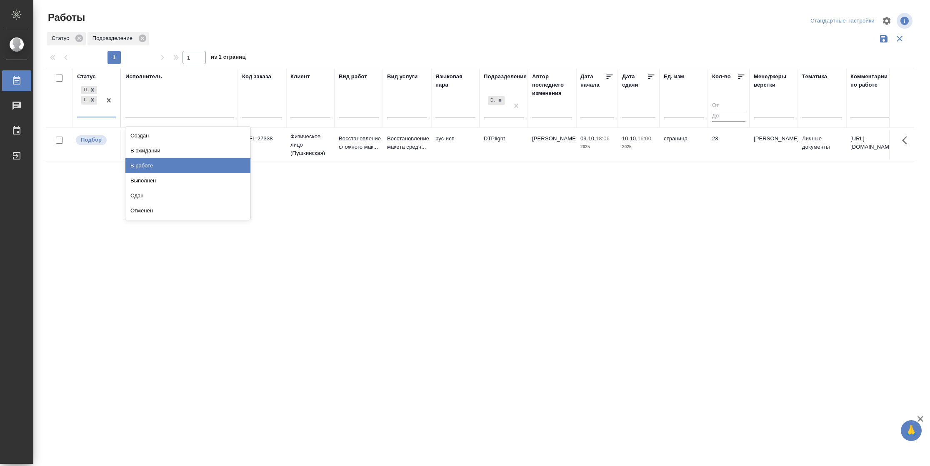
drag, startPoint x: 146, startPoint y: 164, endPoint x: 164, endPoint y: 134, distance: 34.9
click at [147, 164] on div "В работе" at bounding box center [187, 165] width 125 height 15
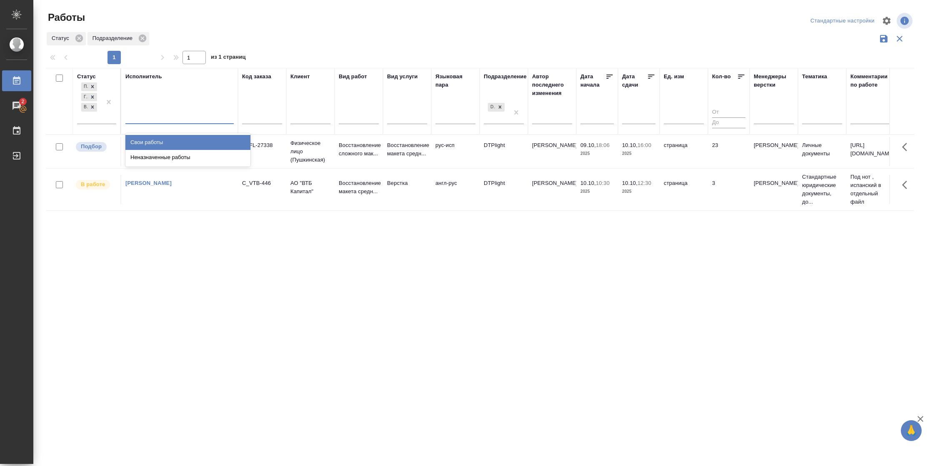
click at [183, 112] on div at bounding box center [179, 116] width 108 height 12
click at [177, 139] on div "Свои работы" at bounding box center [187, 142] width 125 height 15
